Goal: Information Seeking & Learning: Learn about a topic

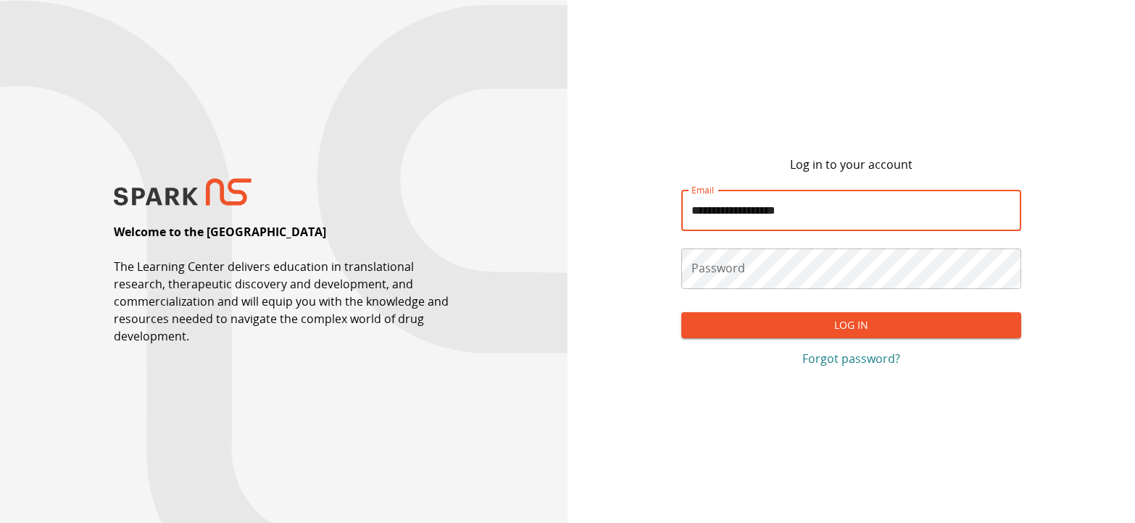
type input "**********"
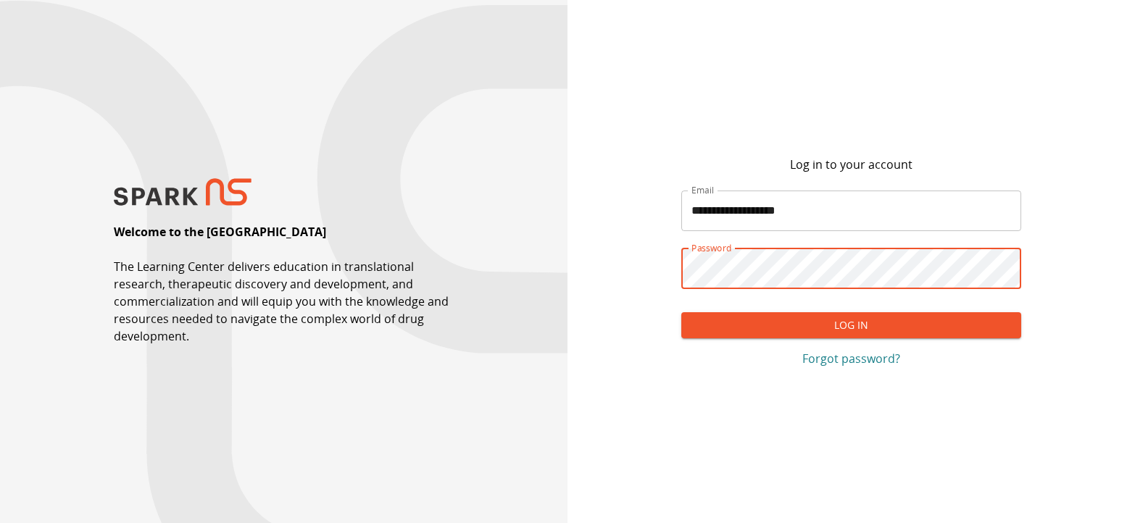
click at [913, 328] on button "Log In" at bounding box center [851, 325] width 341 height 27
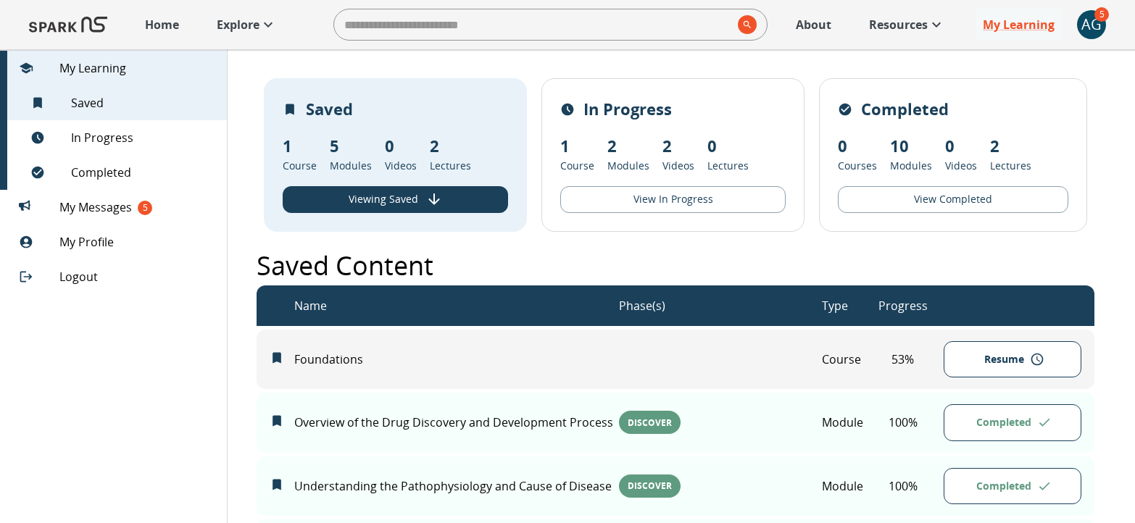
click at [77, 22] on img at bounding box center [68, 24] width 78 height 35
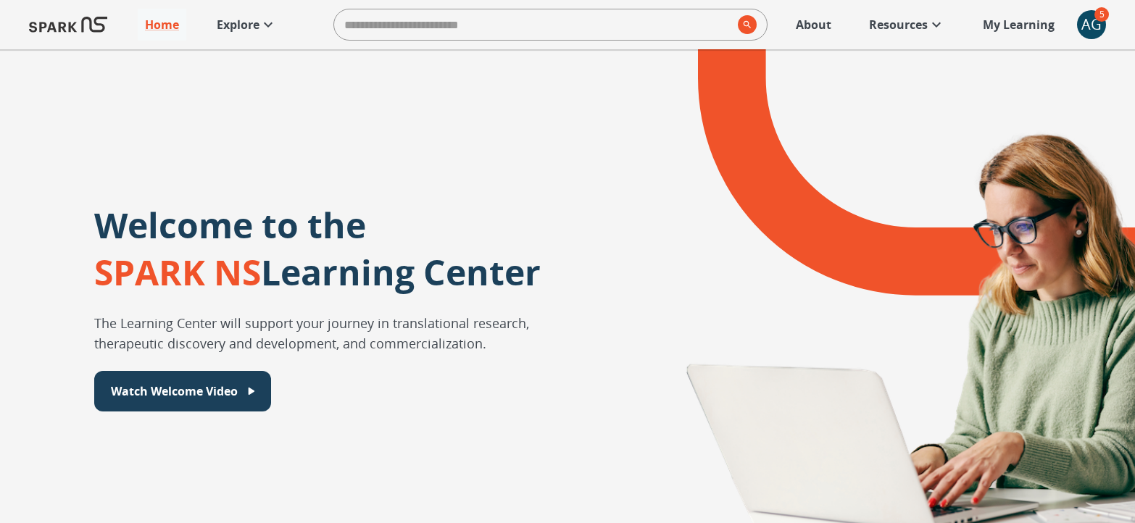
click at [247, 25] on p "Explore" at bounding box center [238, 24] width 43 height 17
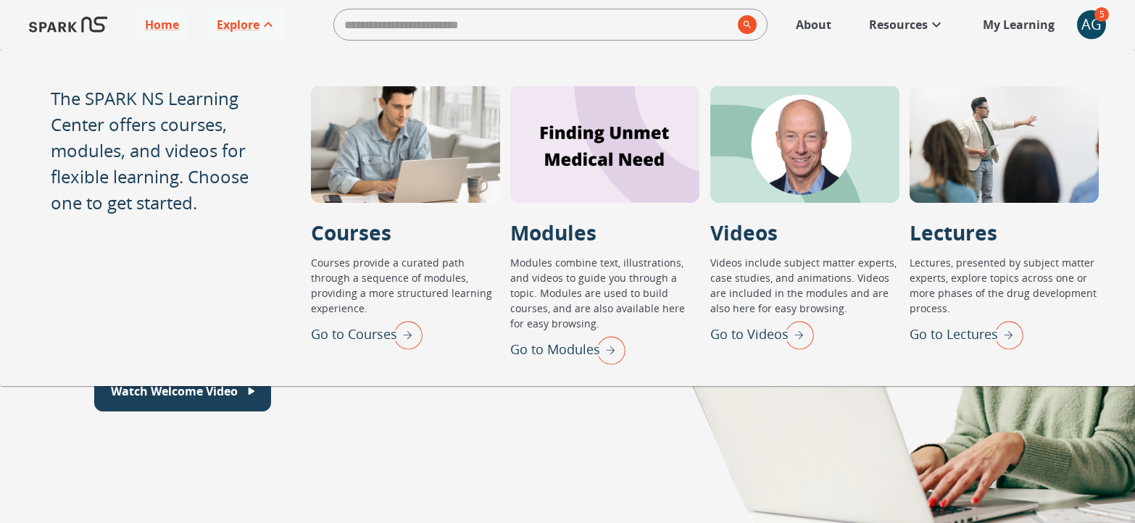
click at [943, 336] on p "Go to Lectures" at bounding box center [954, 335] width 88 height 20
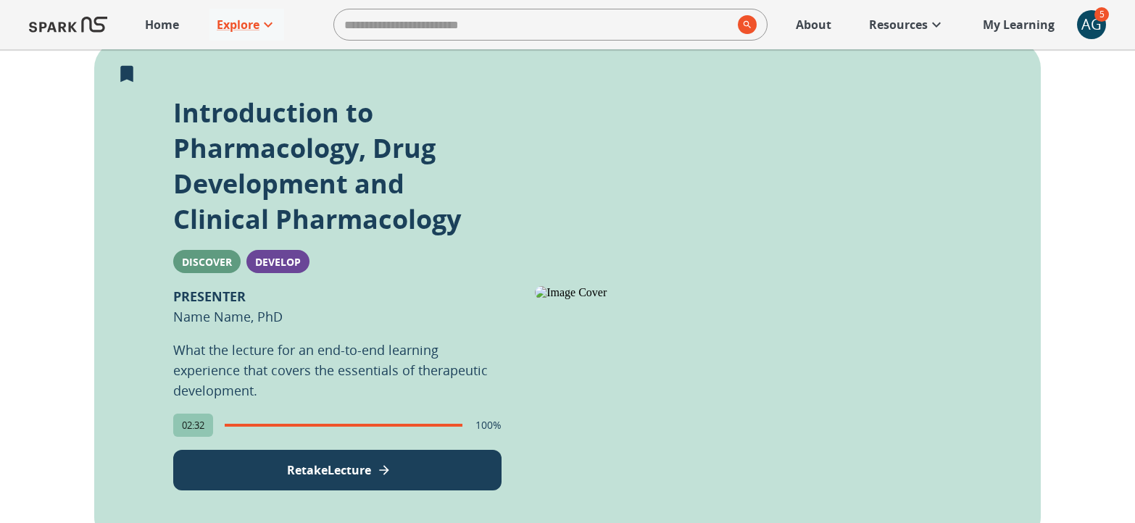
scroll to position [396, 0]
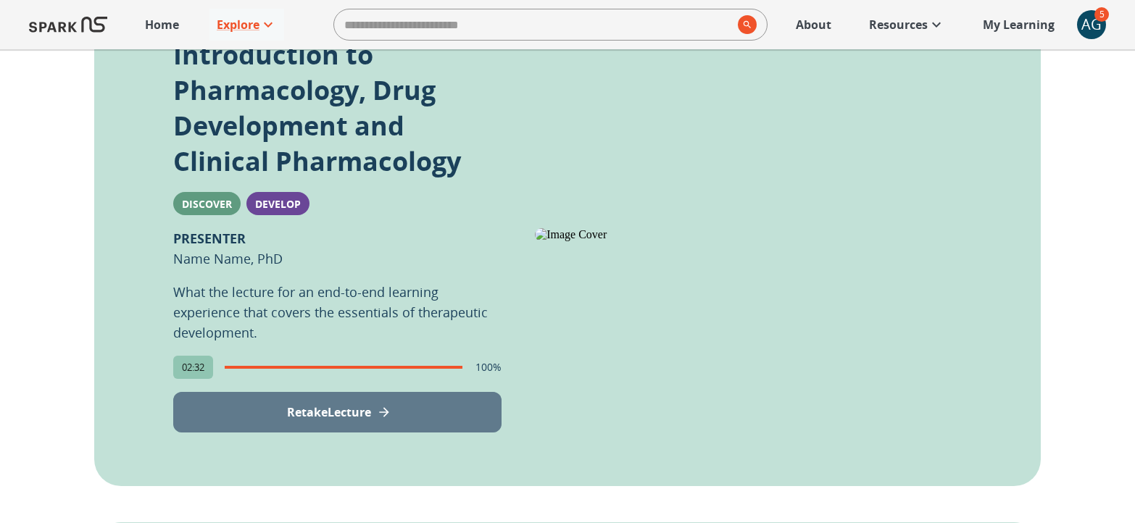
click at [385, 404] on button "Retake Lecture" at bounding box center [337, 412] width 328 height 41
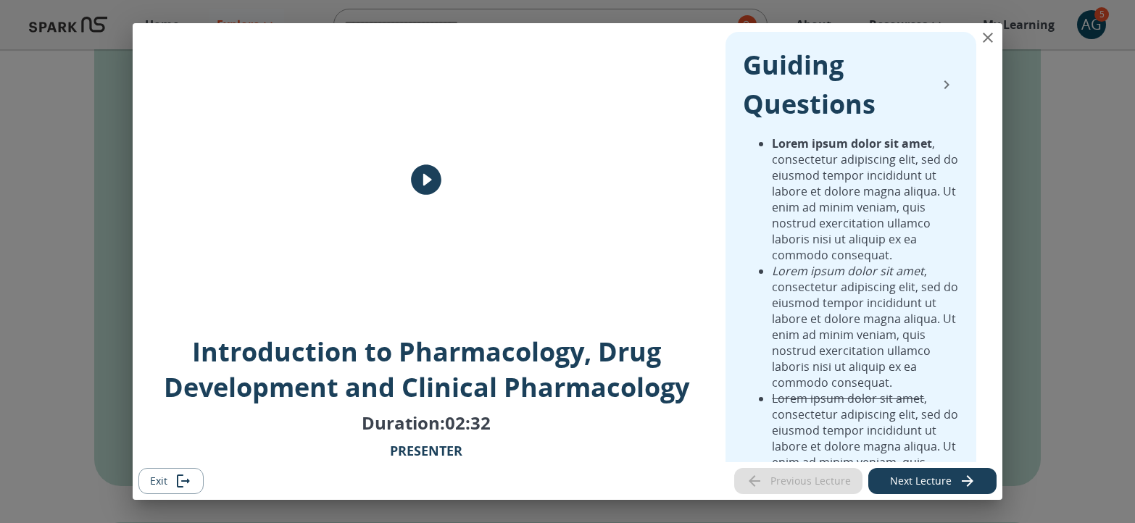
click at [430, 182] on icon "play" at bounding box center [426, 180] width 36 height 36
click at [947, 84] on icon "collapse" at bounding box center [946, 84] width 5 height 9
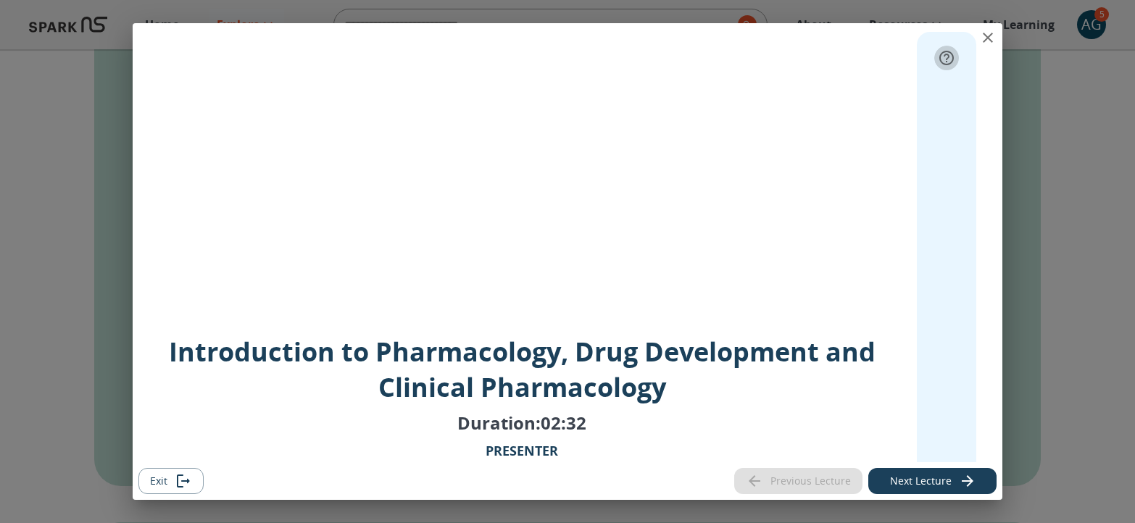
click at [943, 60] on icon "expand" at bounding box center [946, 57] width 17 height 17
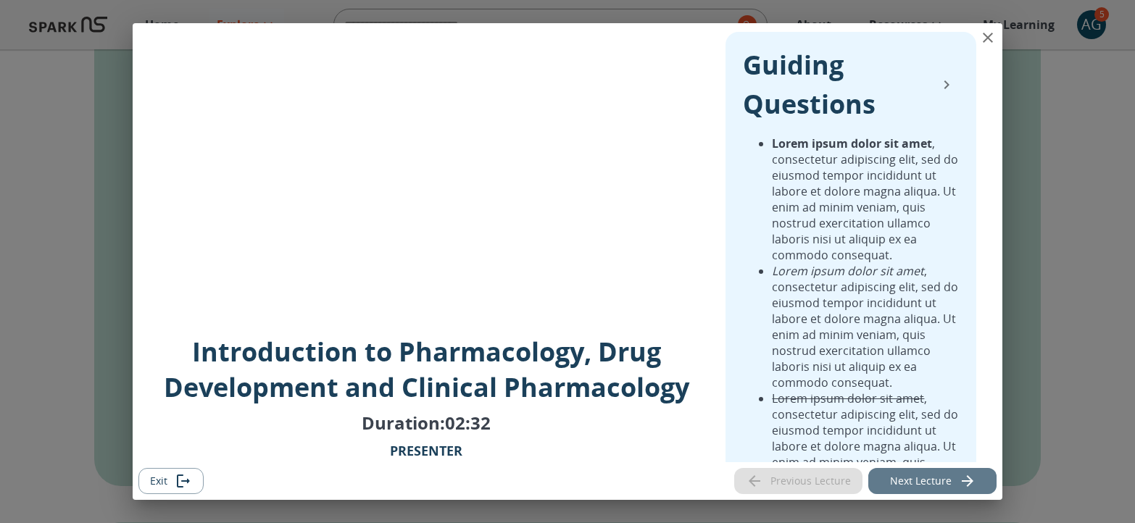
click at [916, 491] on button "Next Lecture" at bounding box center [932, 481] width 128 height 27
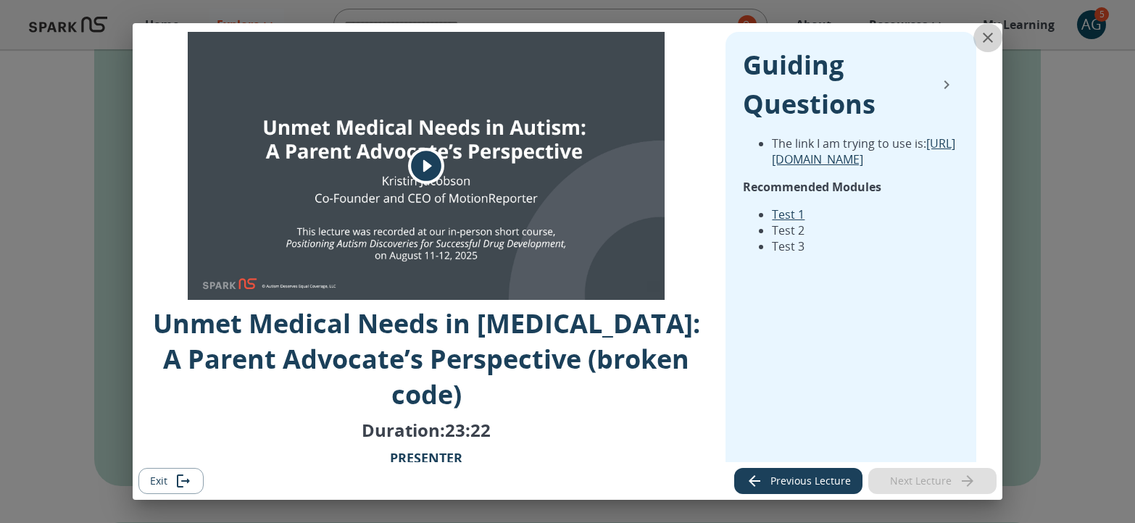
click at [982, 40] on icon "close" at bounding box center [987, 37] width 17 height 17
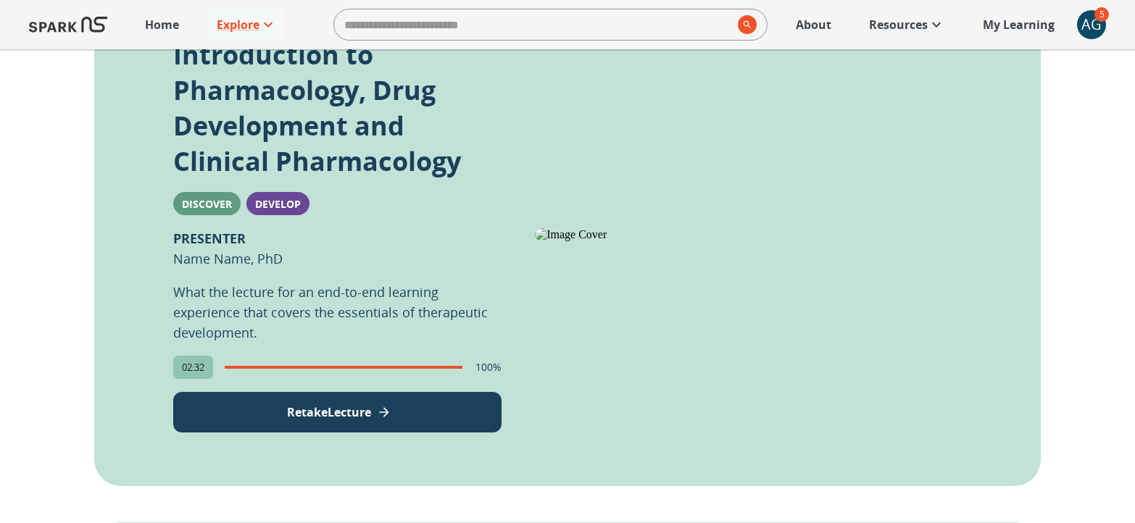
click at [999, 24] on p "My Learning" at bounding box center [1019, 24] width 72 height 17
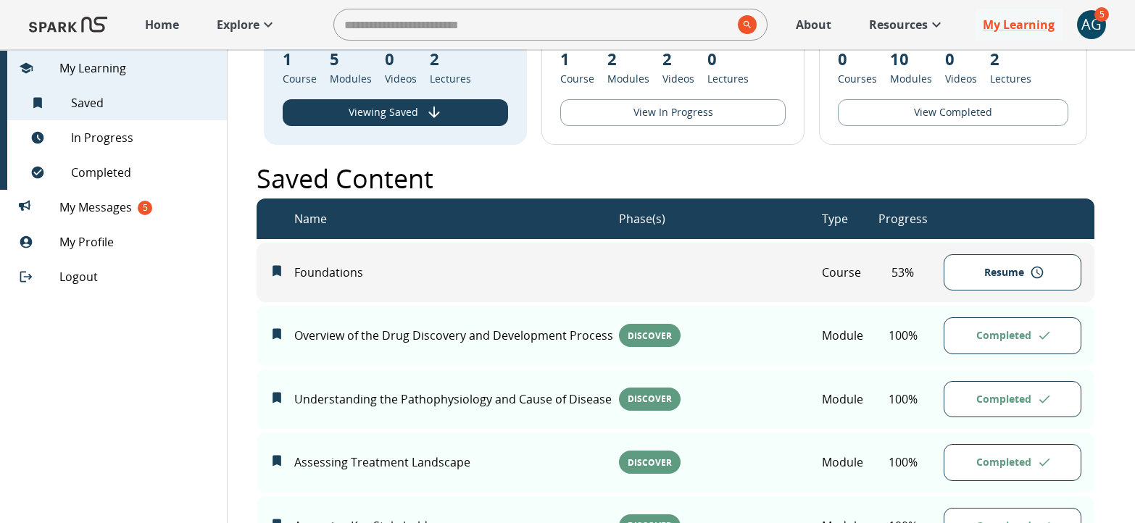
scroll to position [434, 0]
